Goal: Task Accomplishment & Management: Manage account settings

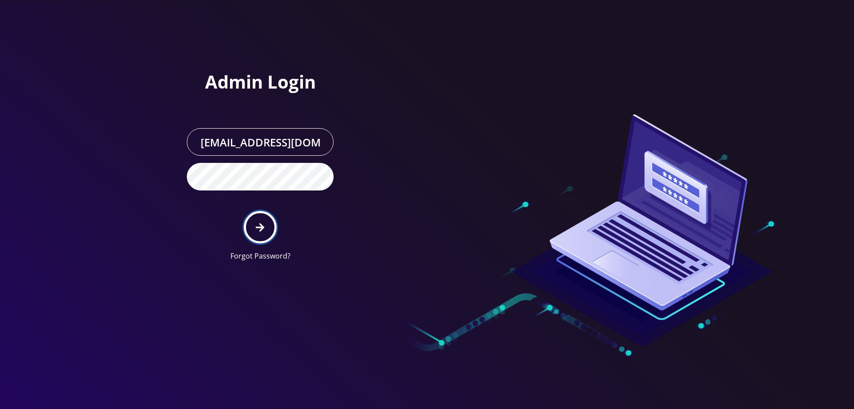
click at [259, 225] on icon "submit" at bounding box center [260, 227] width 8 height 10
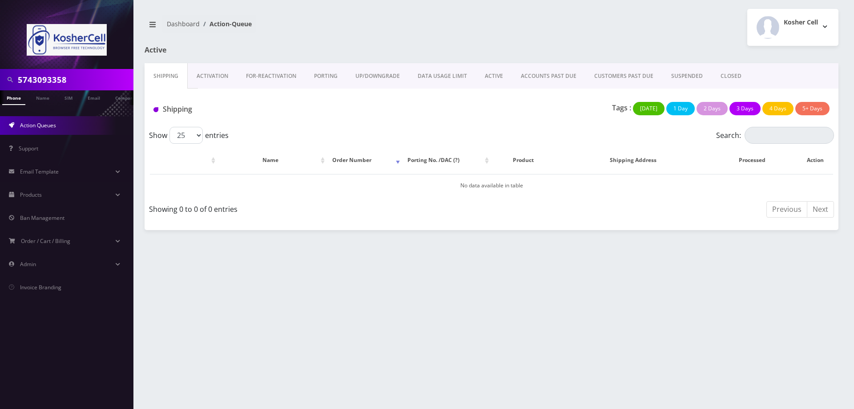
drag, startPoint x: 81, startPoint y: 81, endPoint x: 0, endPoint y: 87, distance: 81.3
click at [0, 87] on div "5743093358" at bounding box center [66, 79] width 133 height 21
click at [53, 78] on input "4844294084" at bounding box center [74, 79] width 113 height 17
type input "4844293084"
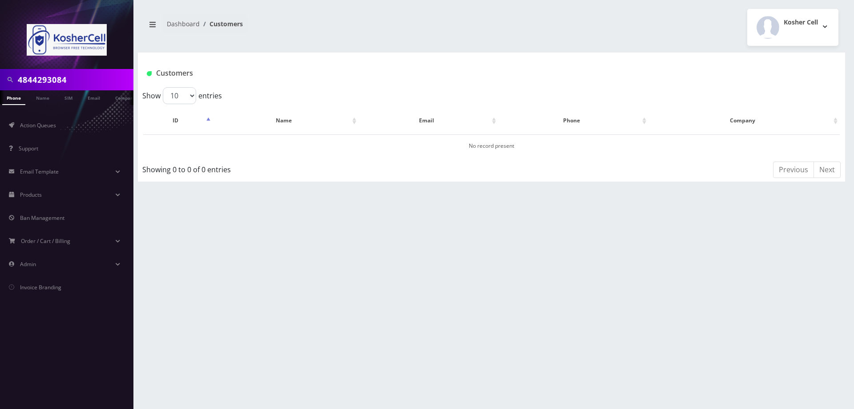
click at [43, 84] on input "4844293084" at bounding box center [74, 79] width 113 height 17
click at [96, 85] on input "4844293084" at bounding box center [74, 79] width 113 height 17
drag, startPoint x: 94, startPoint y: 84, endPoint x: 11, endPoint y: 86, distance: 83.2
click at [11, 86] on div "4844293084" at bounding box center [66, 79] width 129 height 17
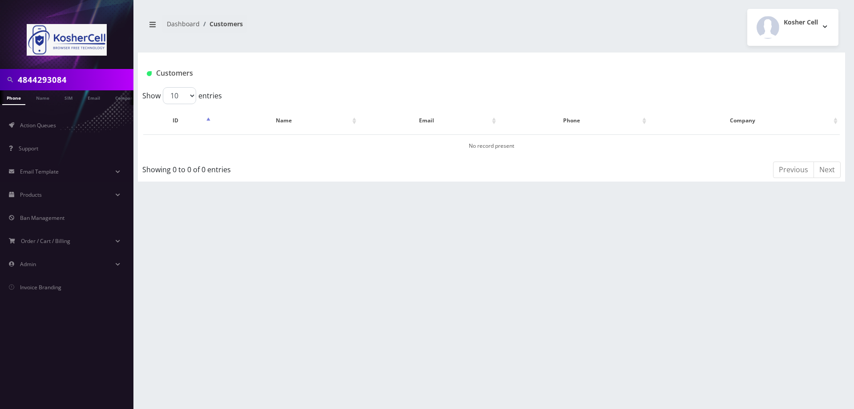
paste input "80"
type input "4844293804"
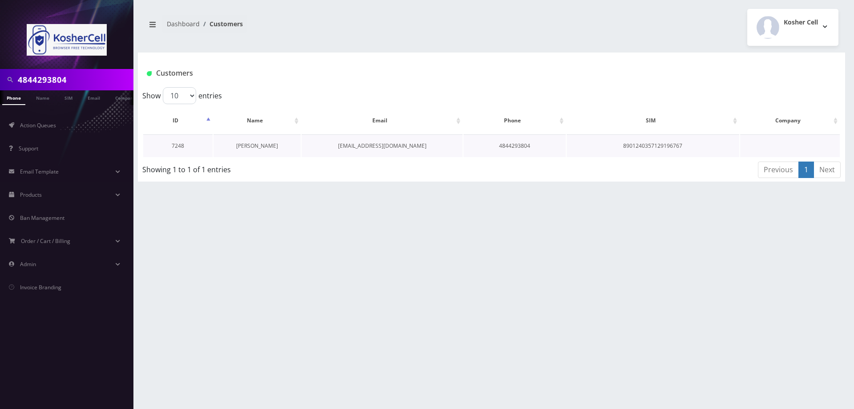
click at [256, 145] on link "[PERSON_NAME]" at bounding box center [257, 146] width 42 height 8
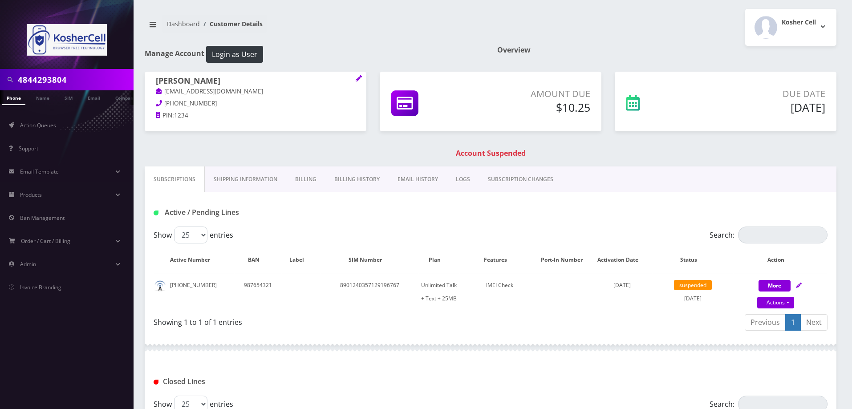
click at [505, 181] on link "SUBSCRIPTION CHANGES" at bounding box center [520, 179] width 83 height 26
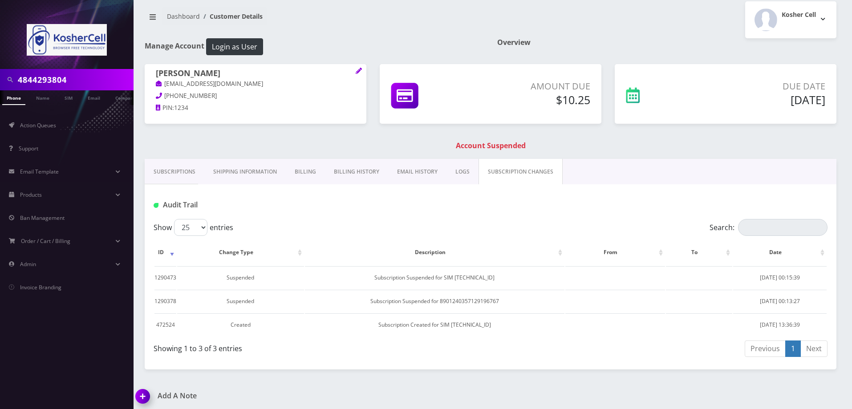
scroll to position [11, 0]
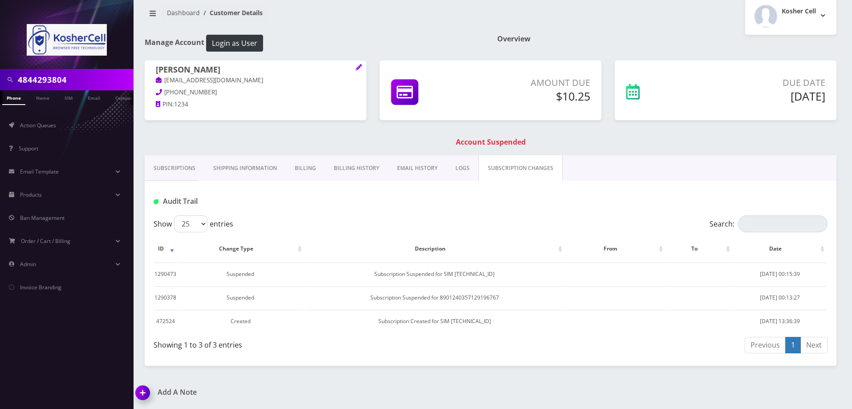
click at [460, 168] on link "LOGS" at bounding box center [462, 168] width 32 height 26
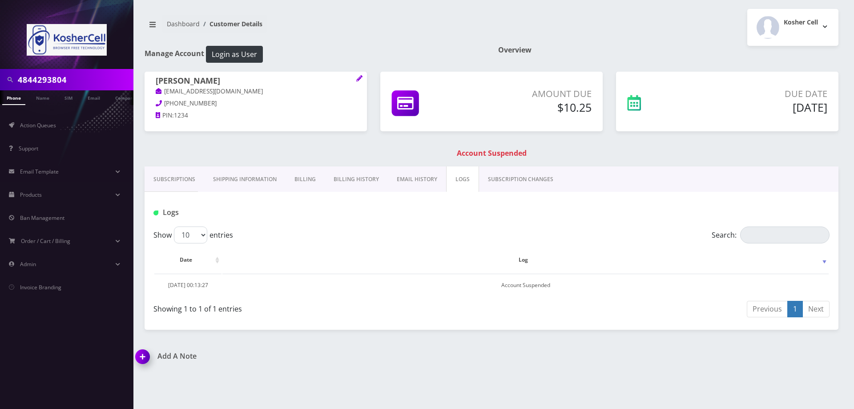
click at [510, 176] on link "SUBSCRIPTION CHANGES" at bounding box center [520, 179] width 83 height 26
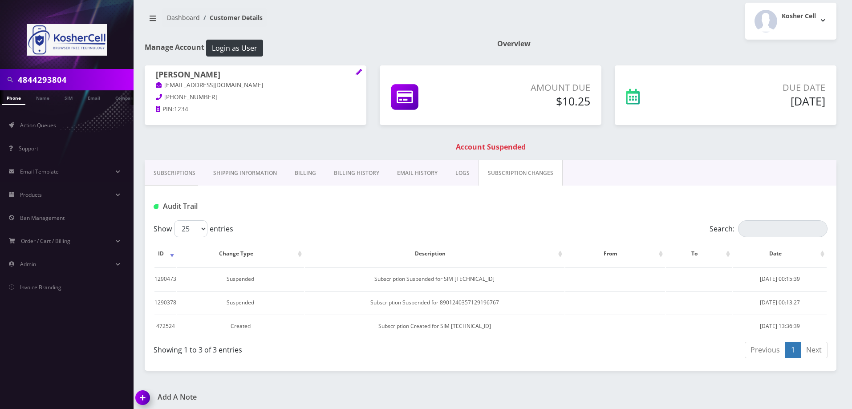
scroll to position [11, 0]
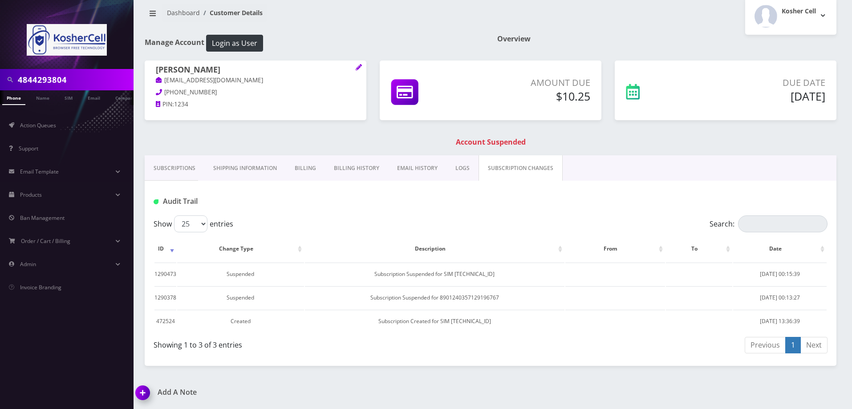
click at [175, 163] on link "Subscriptions" at bounding box center [175, 168] width 60 height 26
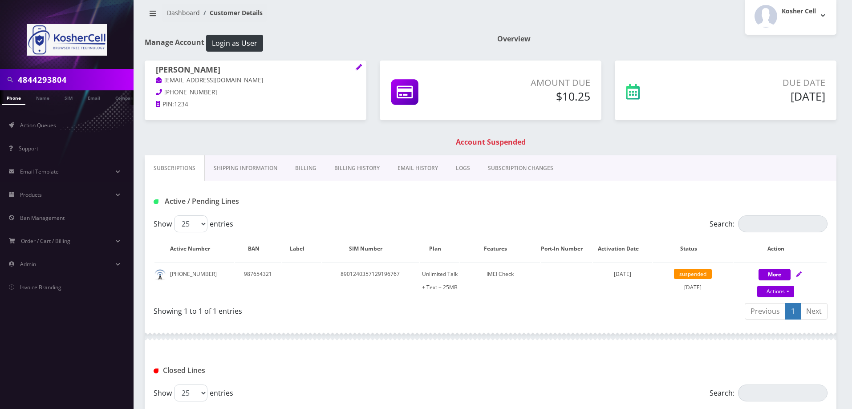
click at [243, 164] on link "Shipping Information" at bounding box center [245, 168] width 81 height 26
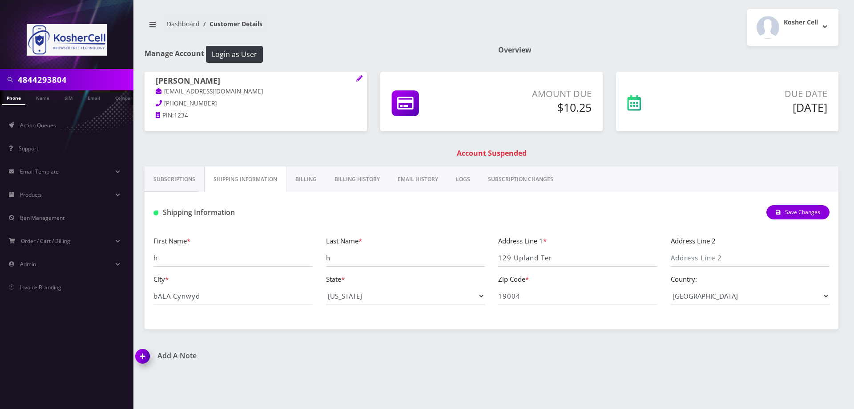
click at [532, 176] on link "SUBSCRIPTION CHANGES" at bounding box center [520, 179] width 83 height 26
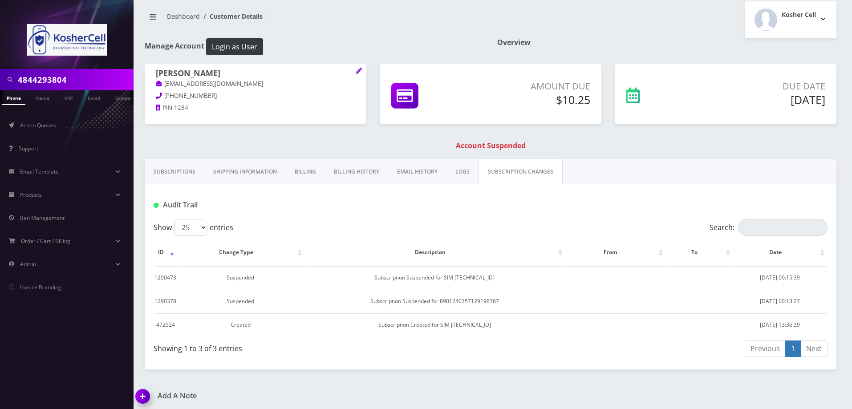
scroll to position [11, 0]
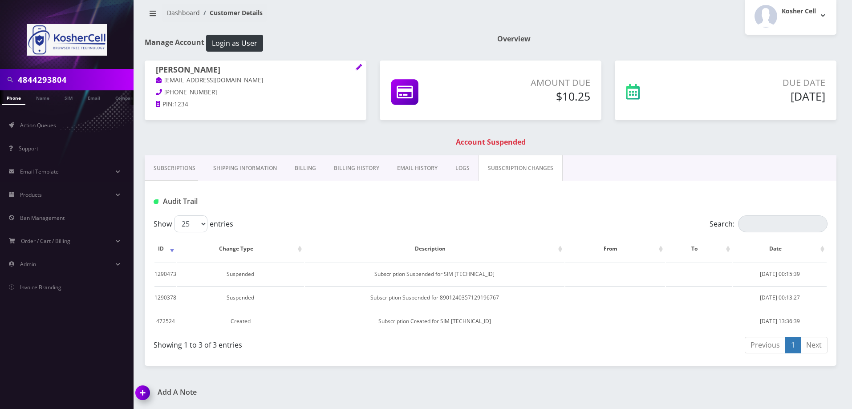
click at [59, 81] on input "4844293804" at bounding box center [74, 79] width 113 height 17
click at [41, 126] on span "Action Queues" at bounding box center [38, 125] width 36 height 8
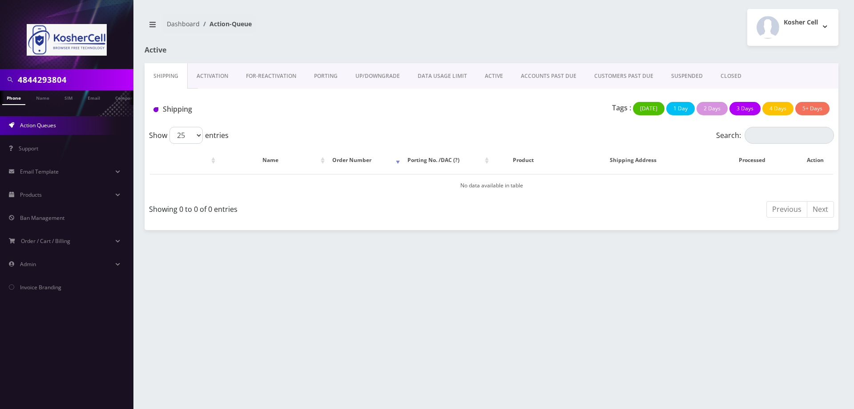
click at [79, 78] on input "4844293804" at bounding box center [74, 79] width 113 height 17
click at [493, 73] on link "ACTIVE" at bounding box center [494, 76] width 36 height 26
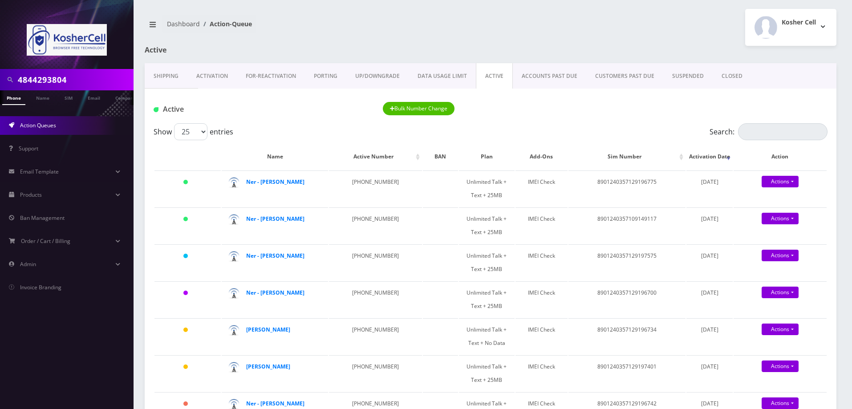
click at [79, 80] on input "4844293804" at bounding box center [74, 79] width 113 height 17
click at [13, 100] on link "Phone" at bounding box center [13, 97] width 23 height 15
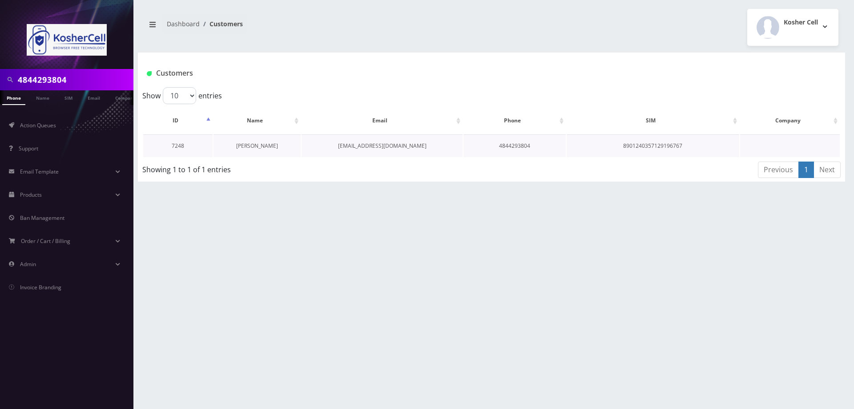
click at [259, 147] on link "[PERSON_NAME]" at bounding box center [257, 146] width 42 height 8
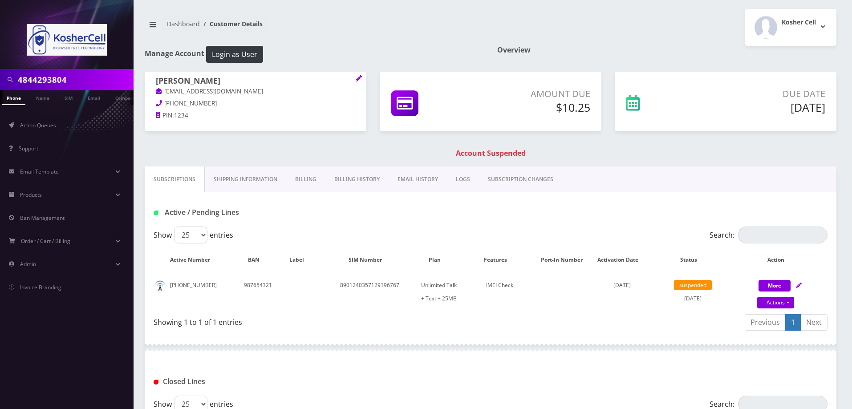
click at [513, 182] on link "SUBSCRIPTION CHANGES" at bounding box center [520, 179] width 83 height 26
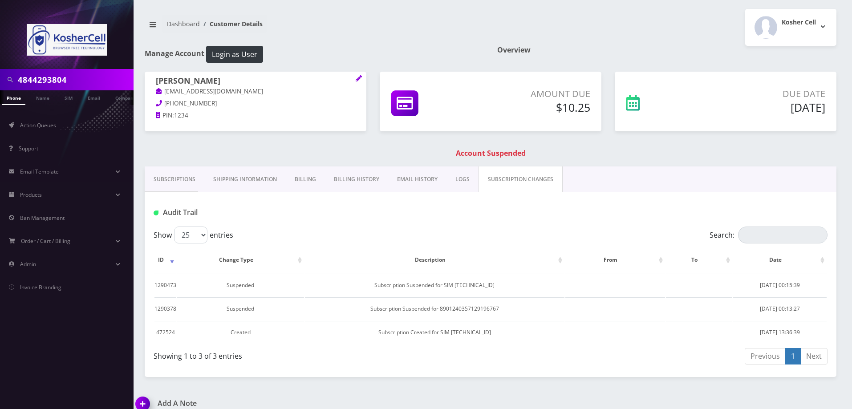
click at [183, 179] on link "Subscriptions" at bounding box center [175, 179] width 60 height 26
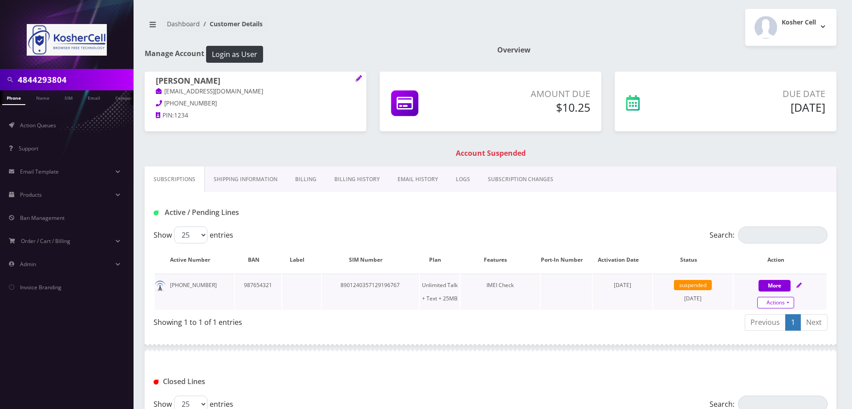
click at [776, 302] on link "Actions" at bounding box center [775, 303] width 37 height 12
select select "364"
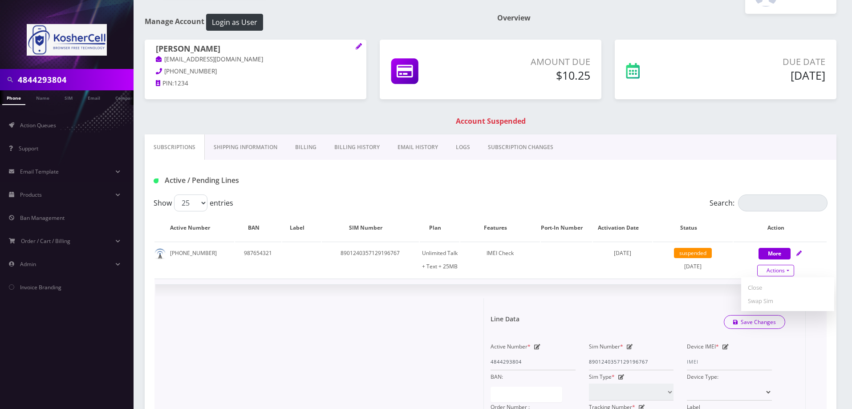
scroll to position [89, 0]
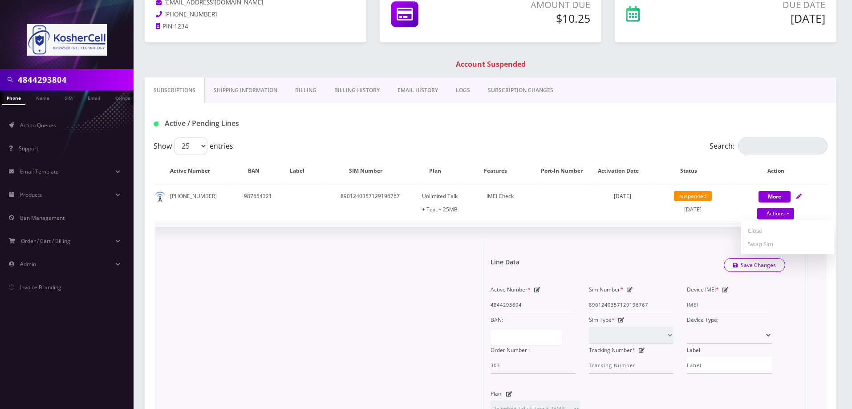
click at [725, 290] on icon at bounding box center [725, 289] width 6 height 5
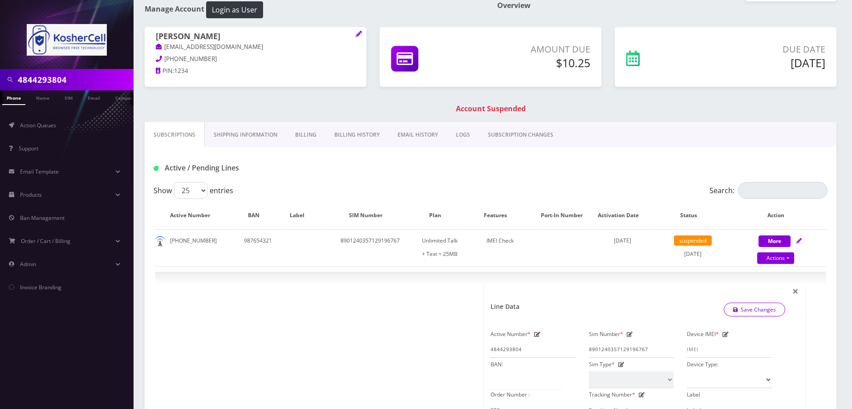
click at [523, 126] on link "SUBSCRIPTION CHANGES" at bounding box center [520, 135] width 83 height 26
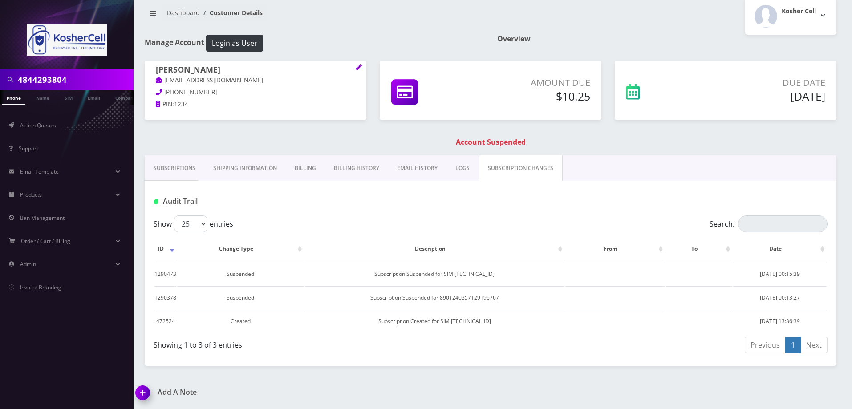
scroll to position [11, 0]
click at [365, 169] on link "Billing History" at bounding box center [356, 168] width 63 height 26
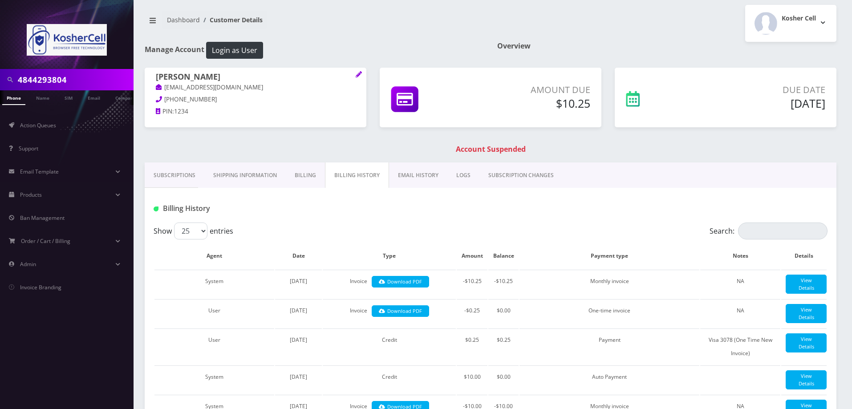
scroll to position [3, 0]
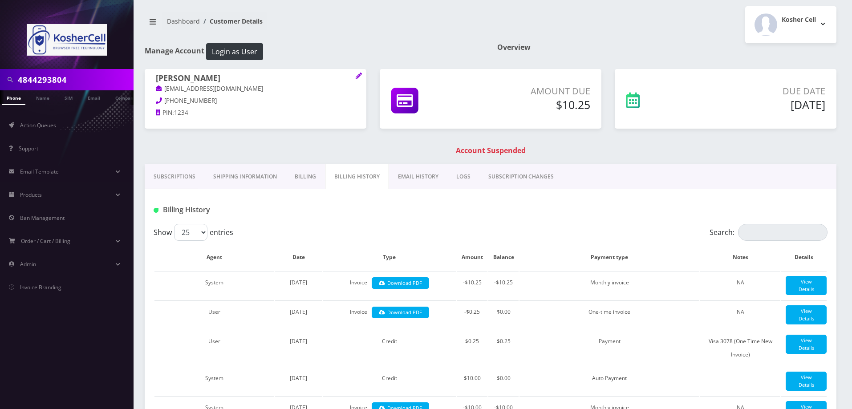
click at [308, 179] on link "Billing" at bounding box center [305, 177] width 39 height 26
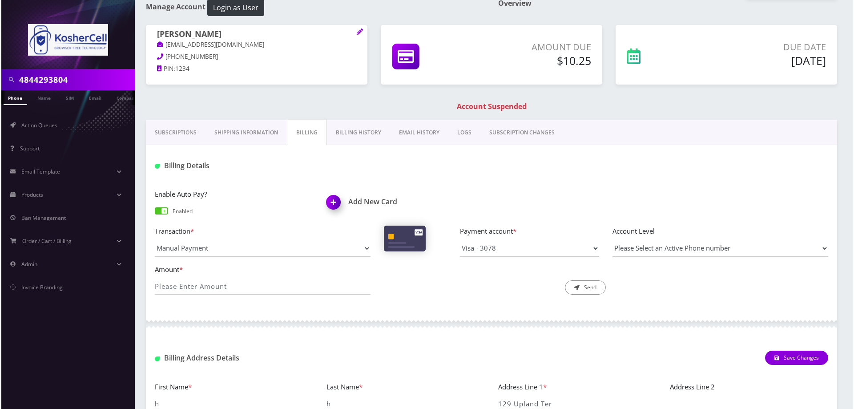
scroll to position [47, 0]
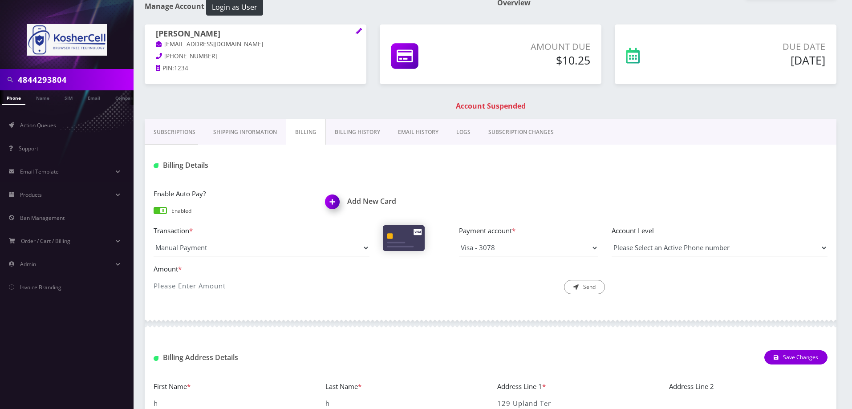
click at [332, 200] on img at bounding box center [334, 205] width 26 height 26
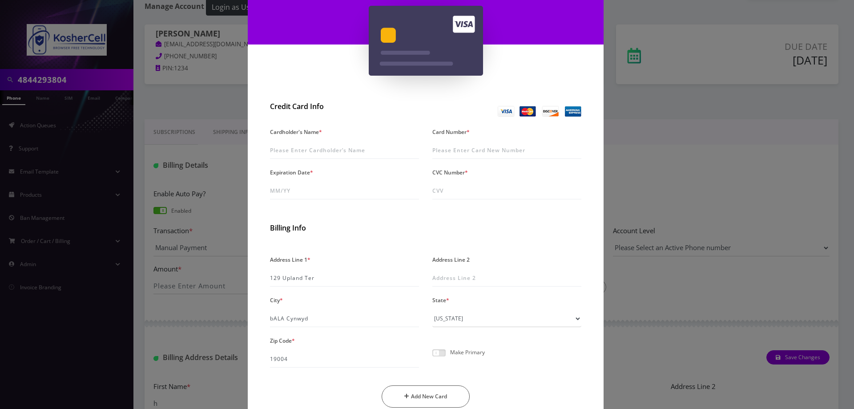
scroll to position [89, 0]
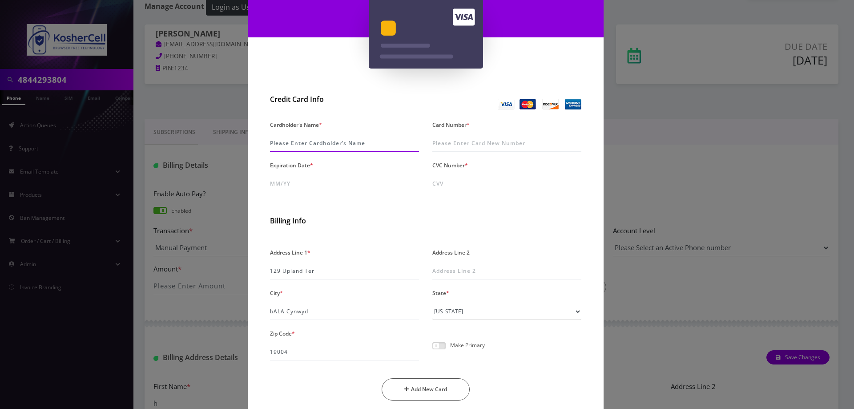
click at [359, 147] on input "Cardholder's Name *" at bounding box center [344, 143] width 149 height 17
click at [373, 102] on h2 "Credit Card Info" at bounding box center [344, 99] width 149 height 8
click at [348, 146] on input "Cardholder's Name *" at bounding box center [344, 143] width 149 height 17
click at [375, 102] on h2 "Credit Card Info" at bounding box center [344, 99] width 149 height 8
click at [356, 145] on input "Cardholder's Name *" at bounding box center [344, 143] width 149 height 17
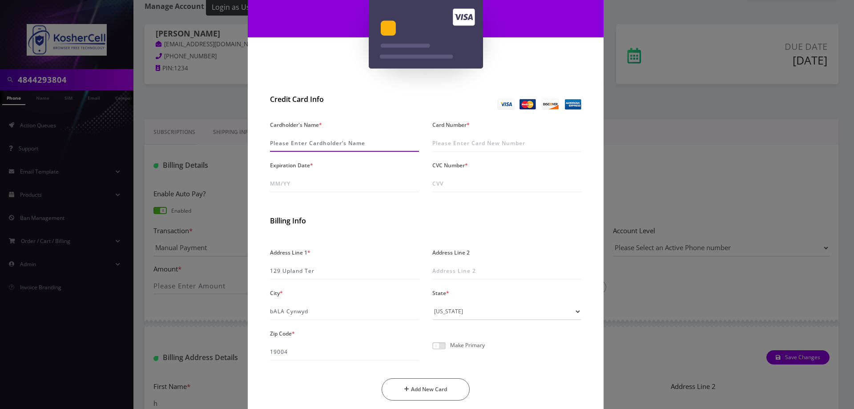
click at [340, 138] on input "Cardholder's Name *" at bounding box center [344, 143] width 149 height 17
click at [361, 106] on div "Credit Card Info" at bounding box center [344, 104] width 162 height 19
click at [333, 139] on input "Cardholder's Name *" at bounding box center [344, 143] width 149 height 17
click at [315, 143] on input "Cardholder's Name *" at bounding box center [344, 143] width 149 height 17
type input "[PERSON_NAME]"
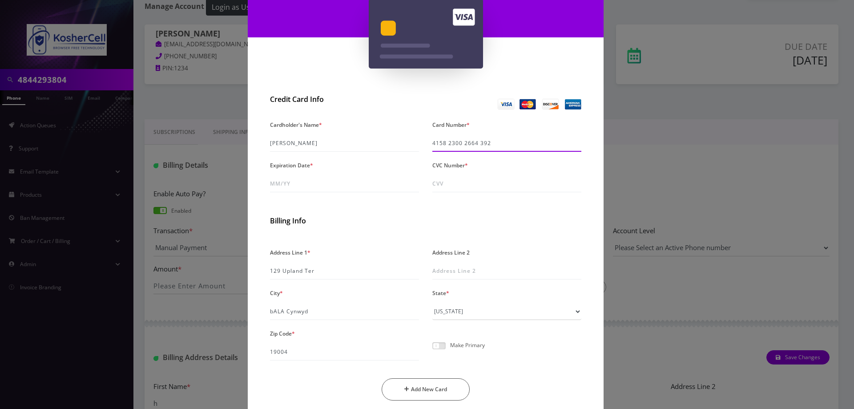
type input "[CREDIT_CARD_NUMBER]"
click at [324, 181] on input "Expiration Date *" at bounding box center [344, 183] width 149 height 17
type input "03/30"
click at [443, 178] on input "CVC Number *" at bounding box center [507, 183] width 149 height 17
type input "533"
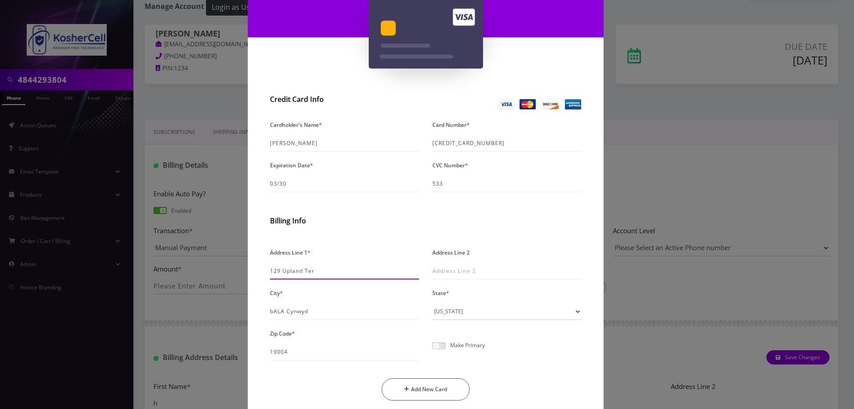
click at [329, 270] on input "129 Upland Ter" at bounding box center [344, 271] width 149 height 17
drag, startPoint x: 329, startPoint y: 270, endPoint x: 230, endPoint y: 272, distance: 99.3
click at [230, 272] on div "× Add A New Card Credit Card Info Cardholder's Name * [PERSON_NAME] Card Number…" at bounding box center [427, 204] width 854 height 409
type input "[STREET_ADDRESS][PERSON_NAME][PERSON_NAME]"
drag, startPoint x: 314, startPoint y: 311, endPoint x: 236, endPoint y: 311, distance: 77.9
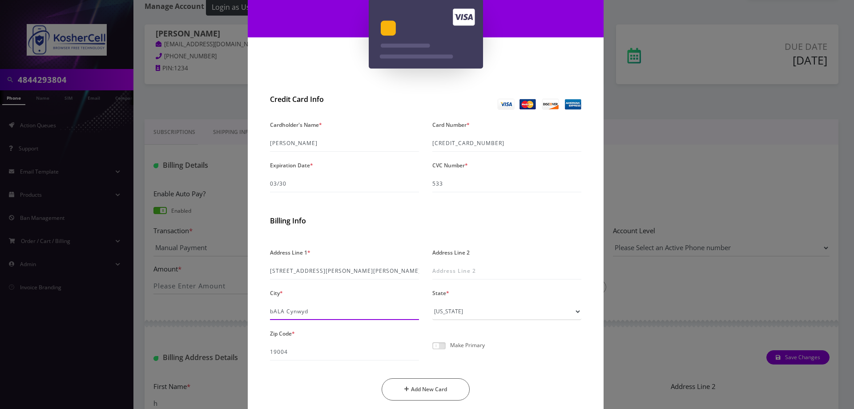
click at [236, 311] on div "× Add A New Card Credit Card Info Cardholder's Name * [PERSON_NAME] Card Number…" at bounding box center [427, 204] width 854 height 409
click at [321, 313] on input "merrion" at bounding box center [344, 311] width 149 height 17
type input "[GEOGRAPHIC_DATA]"
drag, startPoint x: 280, startPoint y: 352, endPoint x: 310, endPoint y: 356, distance: 30.0
click at [310, 356] on input "19004" at bounding box center [344, 352] width 149 height 17
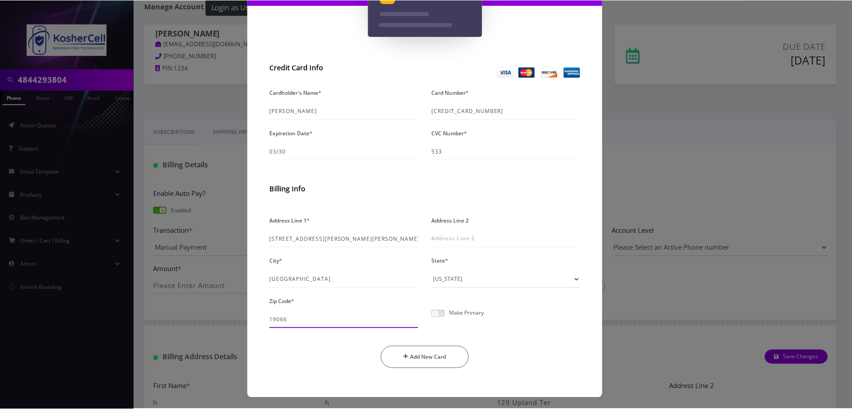
scroll to position [122, 0]
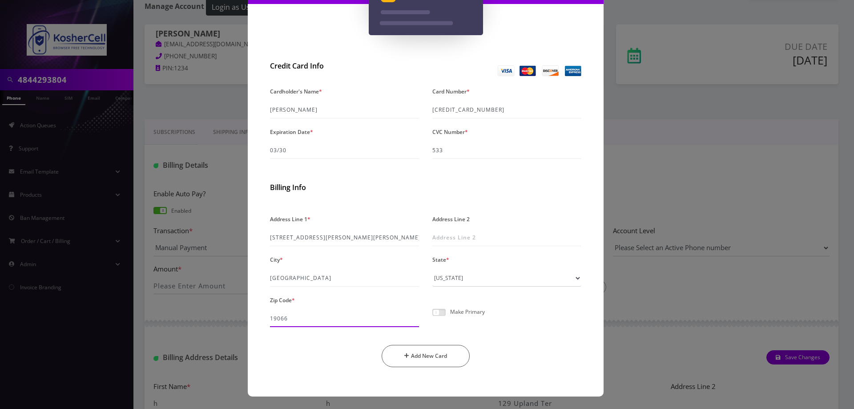
type input "19066"
click at [440, 314] on span at bounding box center [439, 312] width 13 height 7
click at [433, 317] on input "checkbox" at bounding box center [433, 317] width 0 height 0
click at [427, 353] on button "Add New Card" at bounding box center [426, 356] width 89 height 22
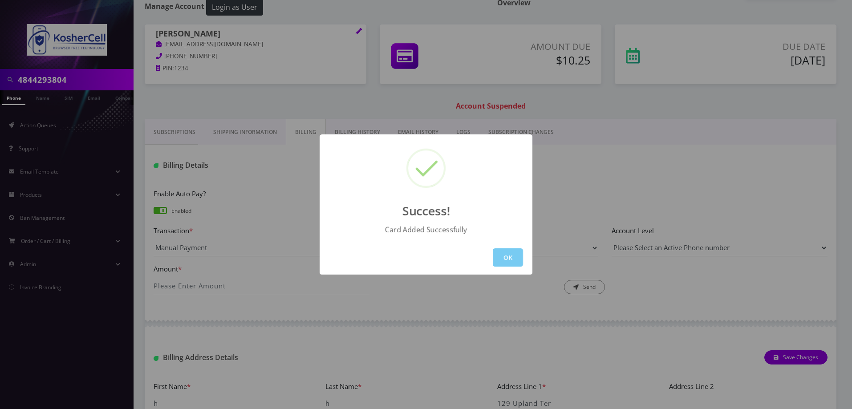
click at [505, 261] on button "OK" at bounding box center [508, 257] width 30 height 18
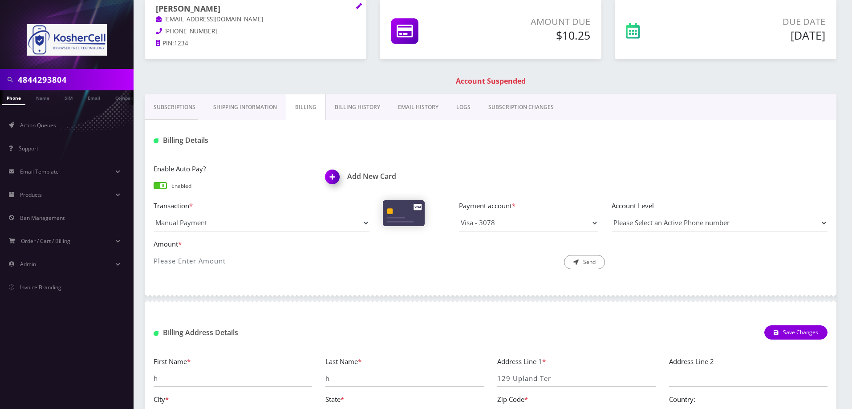
scroll to position [92, 0]
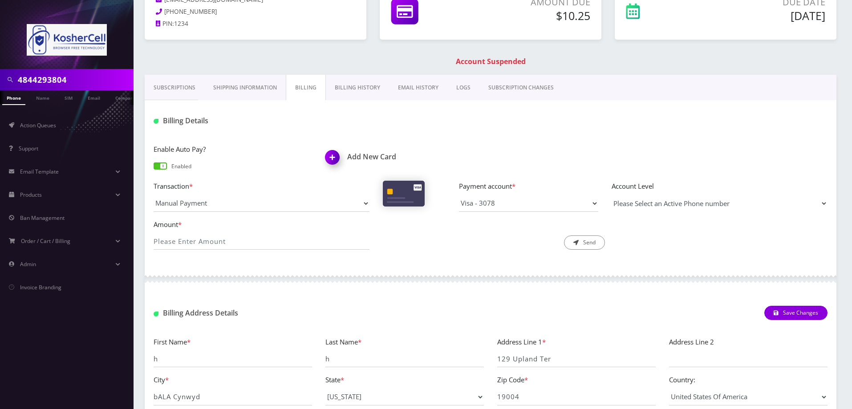
click at [704, 201] on select "Please Select an Active Phone number" at bounding box center [719, 203] width 216 height 17
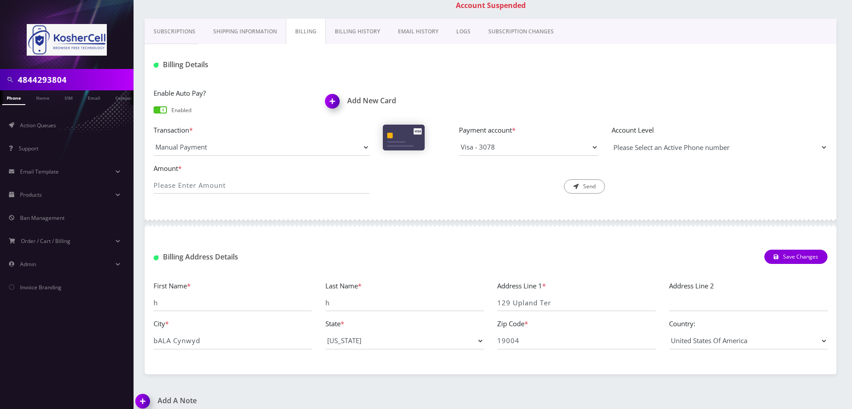
scroll to position [156, 0]
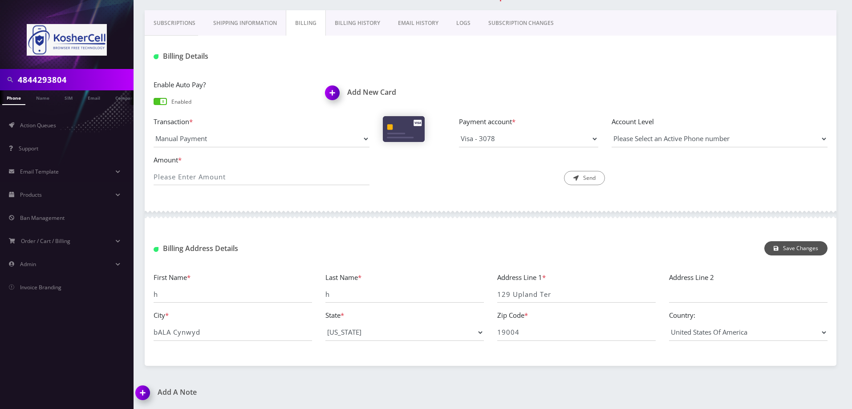
click at [800, 247] on button "Save Changes" at bounding box center [795, 248] width 63 height 14
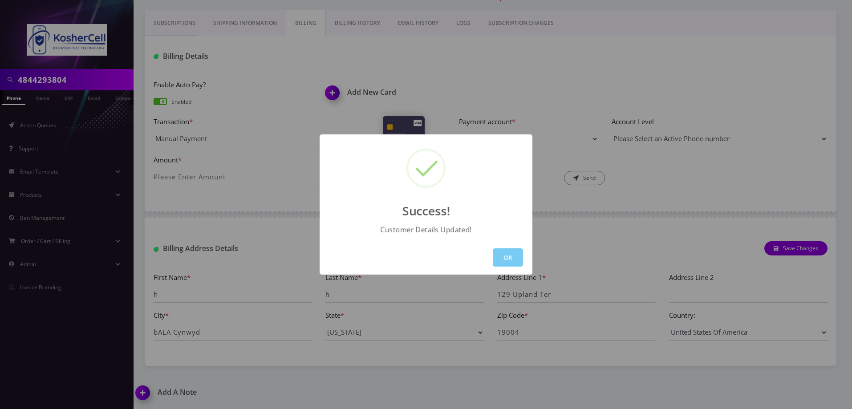
click at [510, 256] on button "OK" at bounding box center [508, 257] width 30 height 18
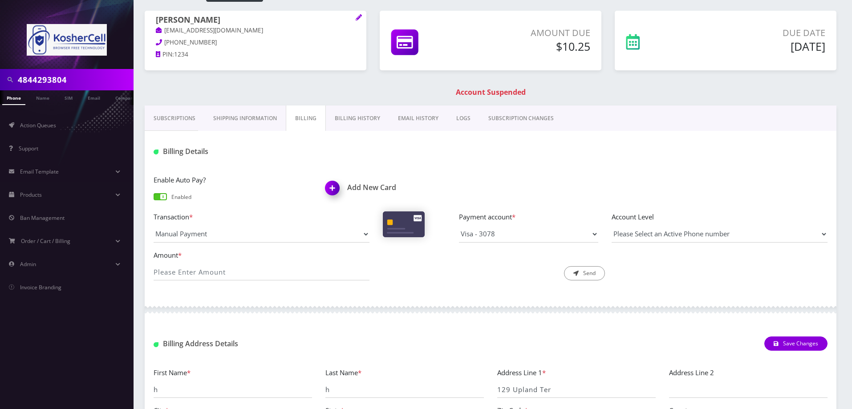
scroll to position [0, 0]
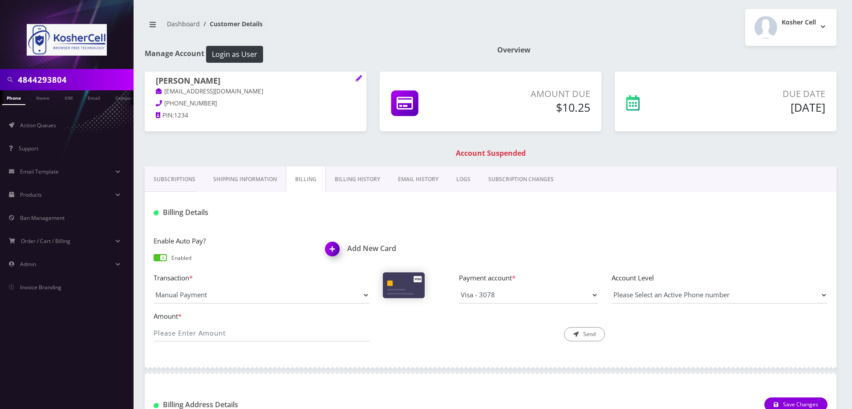
click at [362, 179] on link "Billing History" at bounding box center [357, 179] width 63 height 26
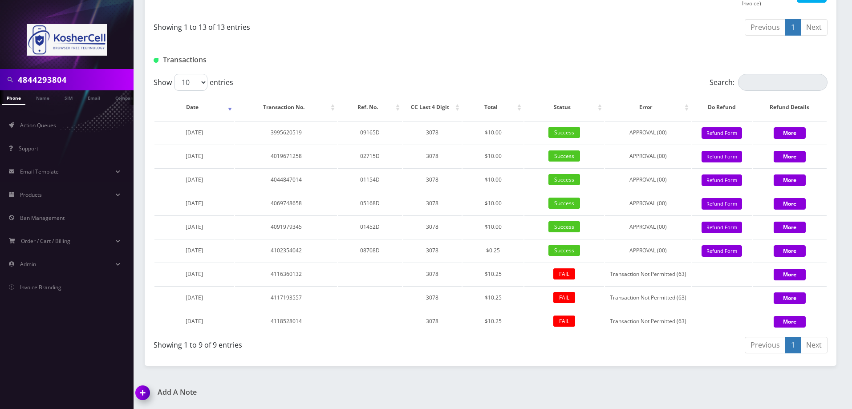
scroll to position [912, 0]
click at [785, 318] on button "More" at bounding box center [789, 322] width 32 height 12
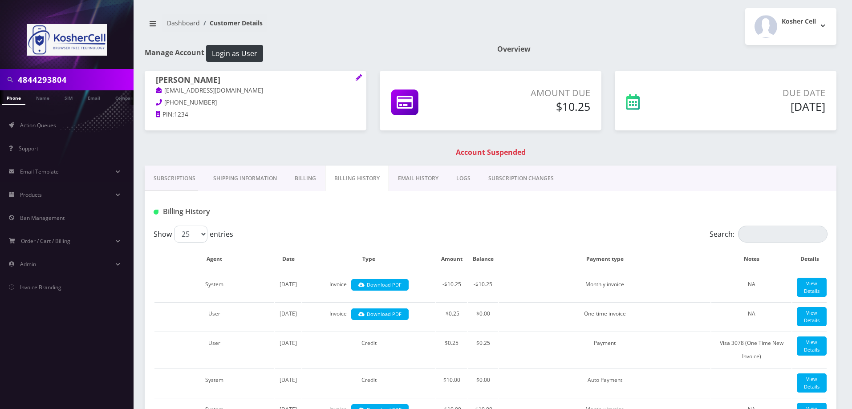
scroll to position [0, 0]
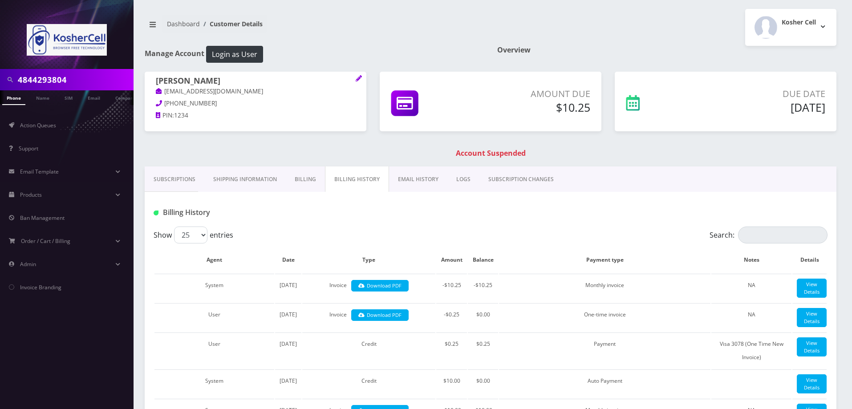
click at [418, 181] on link "EMAIL HISTORY" at bounding box center [418, 179] width 58 height 26
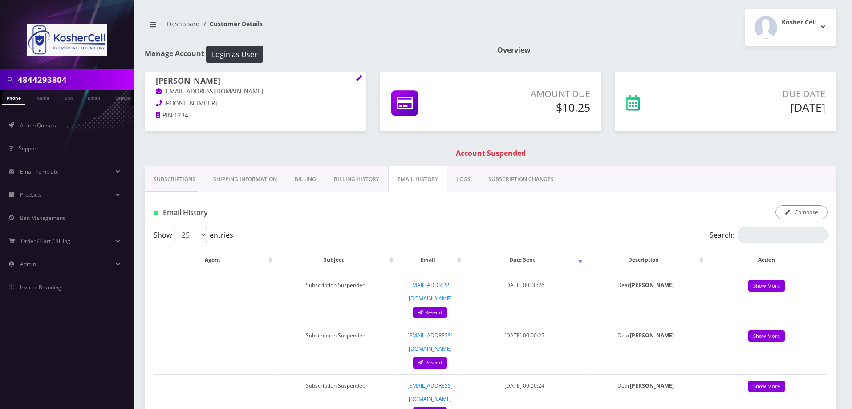
click at [304, 181] on link "Billing" at bounding box center [305, 179] width 39 height 26
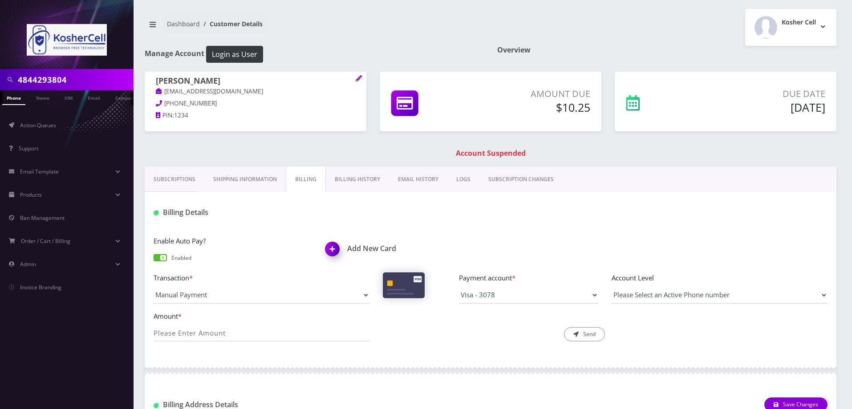
click at [33, 78] on input "4844293804" at bounding box center [74, 79] width 113 height 17
